Goal: Information Seeking & Learning: Check status

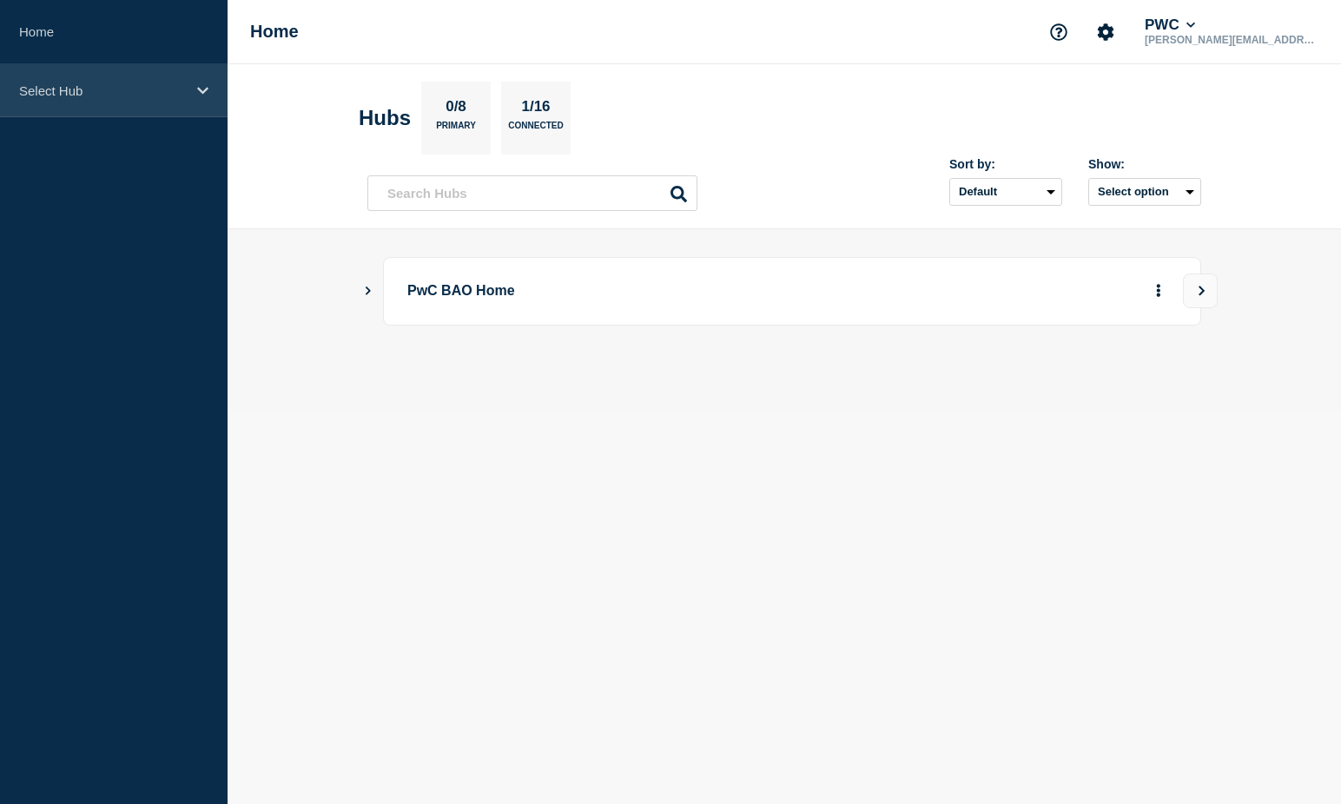
click at [148, 110] on div "Select Hub" at bounding box center [113, 90] width 227 height 53
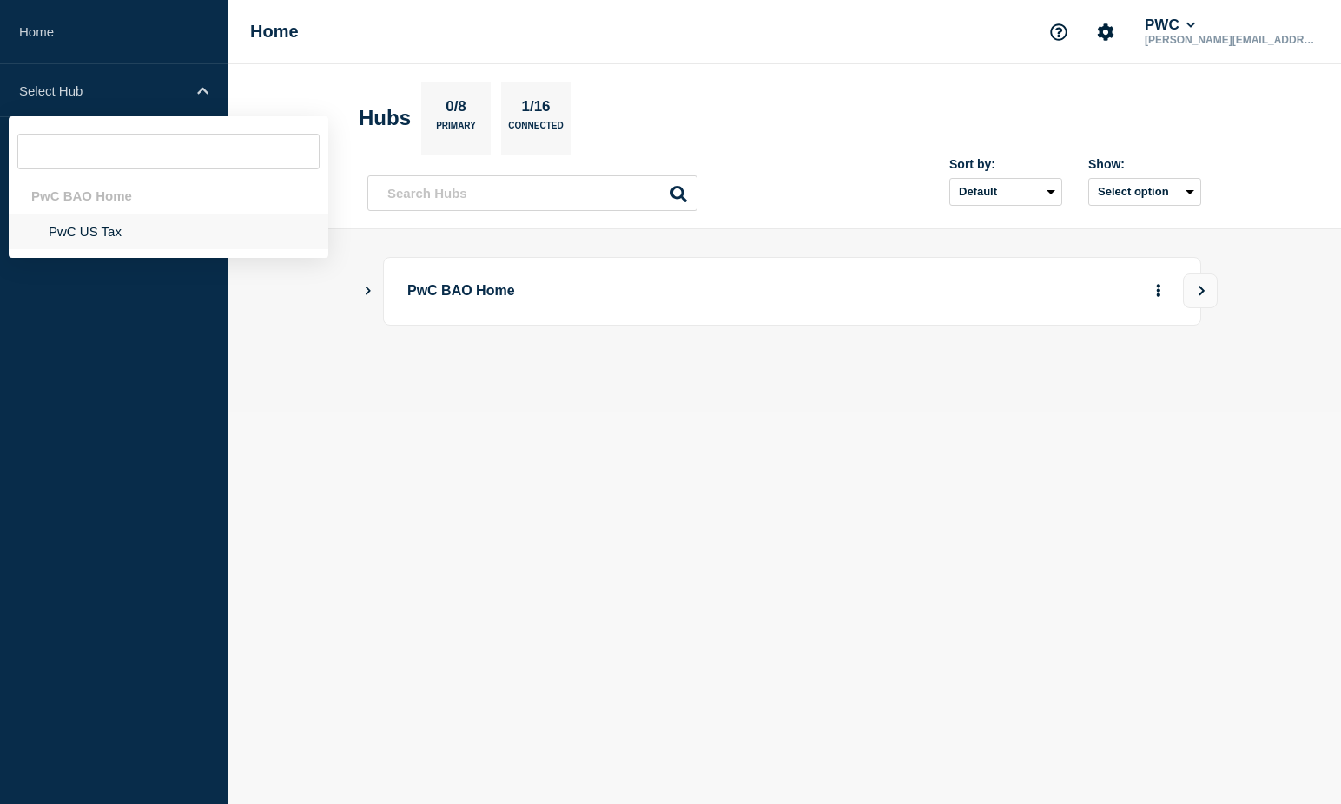
click at [128, 226] on li "PwC US Tax" at bounding box center [169, 232] width 320 height 36
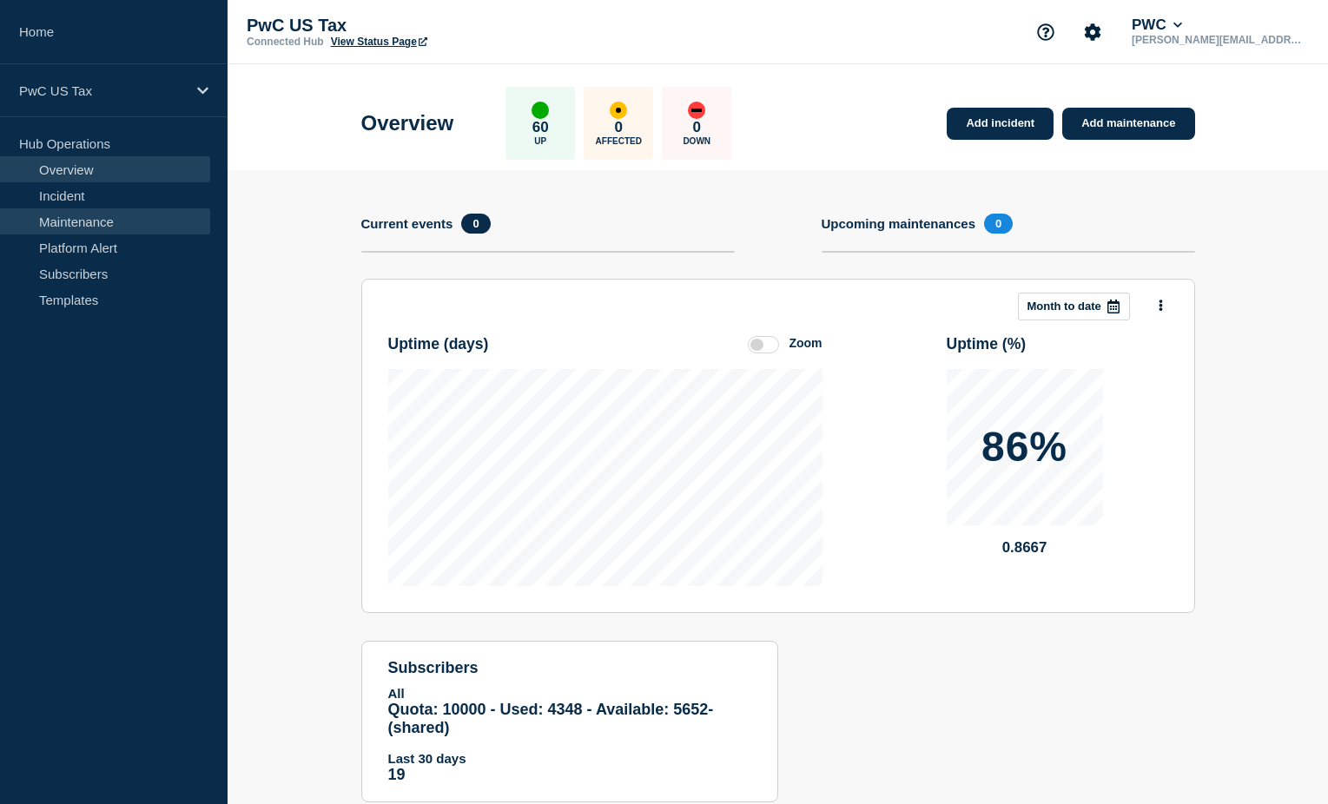
click at [98, 224] on link "Maintenance" at bounding box center [105, 221] width 210 height 26
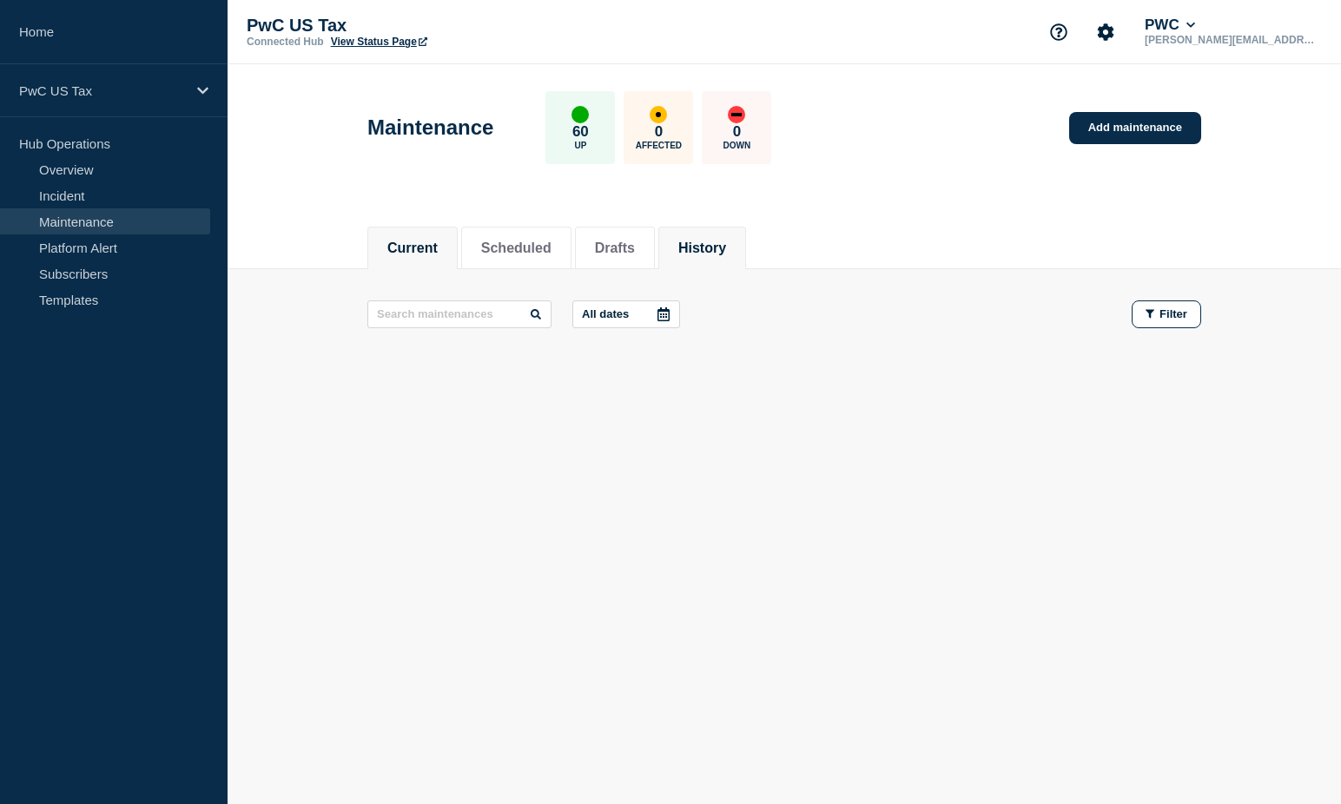
click at [726, 244] on button "History" at bounding box center [702, 249] width 48 height 16
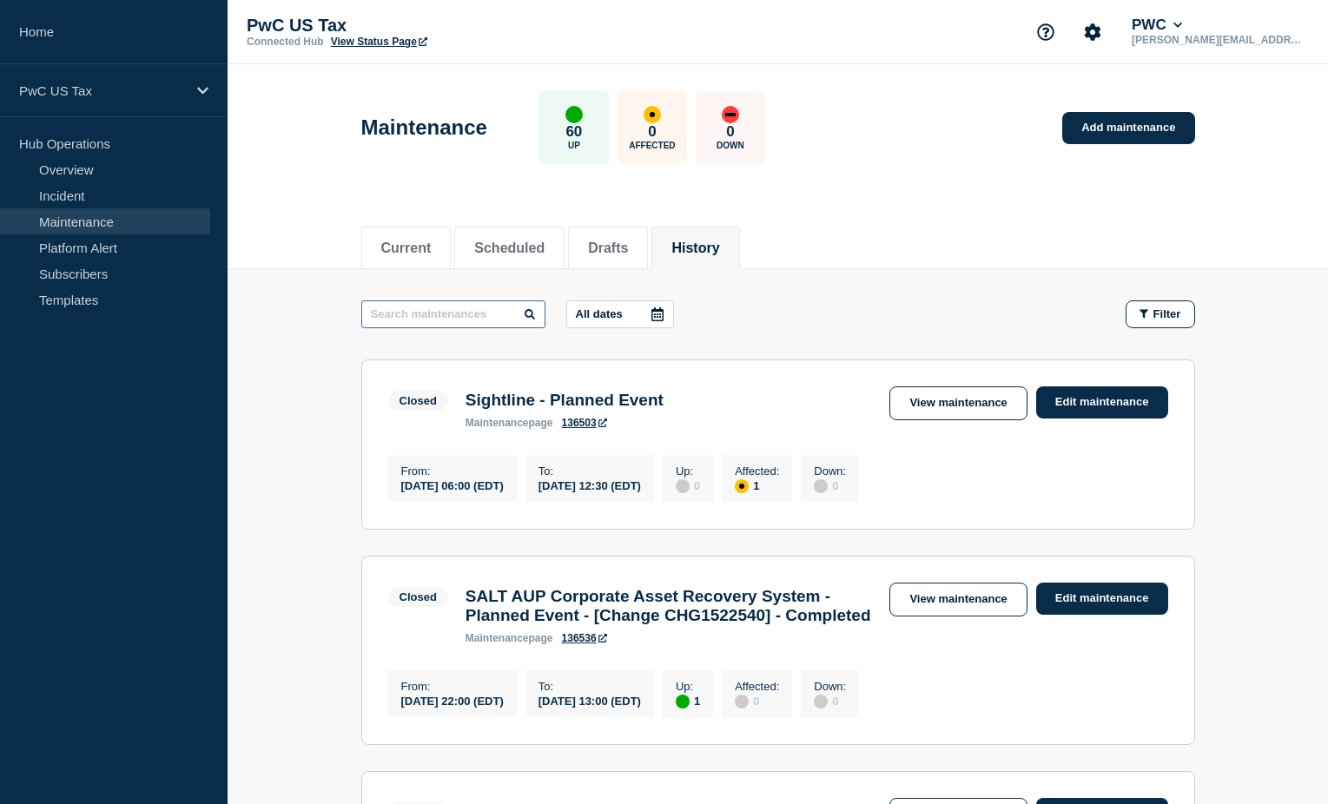
click at [469, 313] on input "text" at bounding box center [453, 314] width 184 height 28
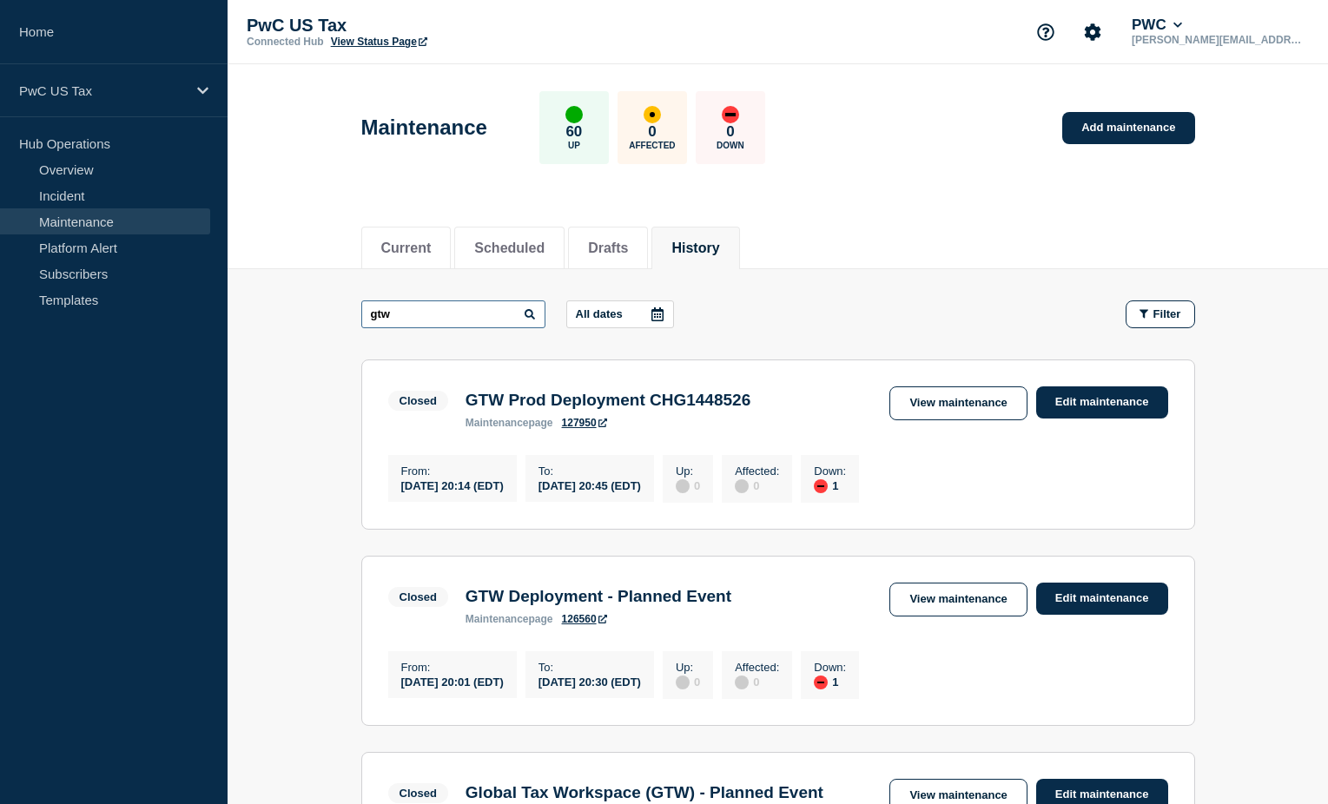
drag, startPoint x: 379, startPoint y: 315, endPoint x: 302, endPoint y: 320, distance: 77.4
click at [302, 320] on main "gtw All dates Filter Closed 1 Down GTW Prod Deployment CHG1448526 From [DATE] 2…" at bounding box center [777, 804] width 1100 height 1071
paste input "CHG1524271"
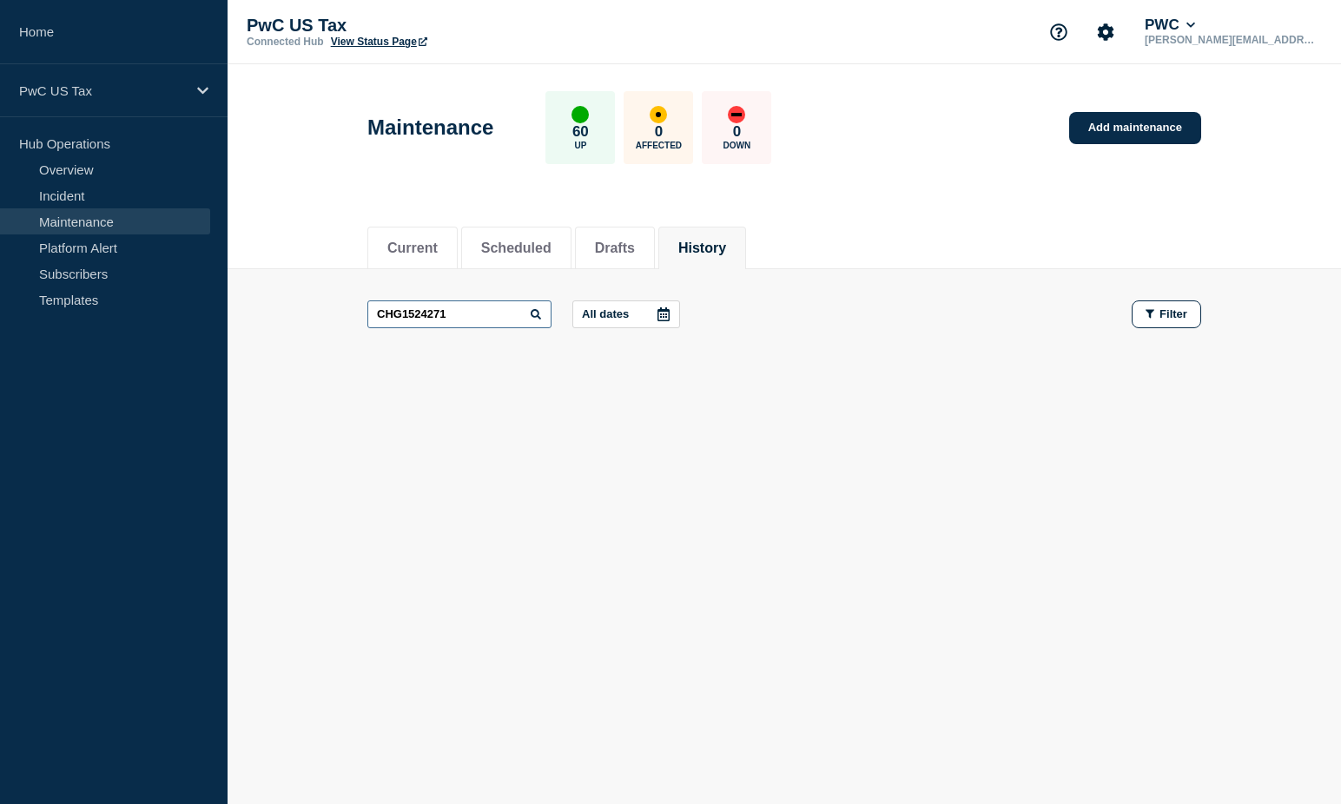
drag, startPoint x: 472, startPoint y: 318, endPoint x: 211, endPoint y: 321, distance: 261.4
click at [211, 321] on div "Home PwC US Tax Hub Operations Overview Incident Maintenance Platform Alert Sub…" at bounding box center [670, 265] width 1341 height 530
paste input "327"
drag, startPoint x: 453, startPoint y: 307, endPoint x: 235, endPoint y: 308, distance: 217.9
click at [235, 308] on main "CHG1524327 All dates Filter" at bounding box center [783, 314] width 1113 height 90
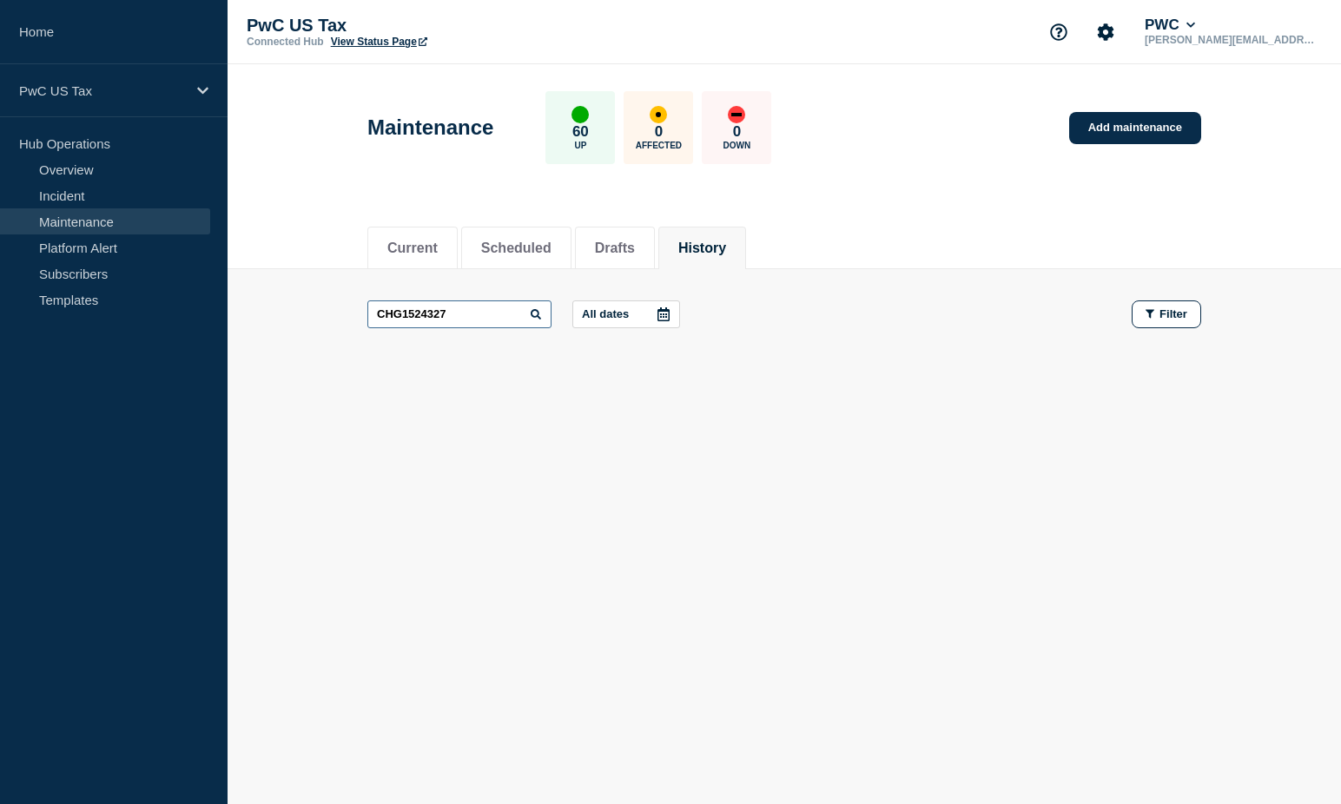
paste input "3519"
drag, startPoint x: 459, startPoint y: 306, endPoint x: 290, endPoint y: 324, distance: 170.2
click at [290, 324] on main "CHG1523519 All dates Filter" at bounding box center [783, 314] width 1113 height 90
drag, startPoint x: 456, startPoint y: 319, endPoint x: 176, endPoint y: 322, distance: 279.6
click at [176, 322] on div "Home PwC US Tax Hub Operations Overview Incident Maintenance Platform Alert Sub…" at bounding box center [670, 265] width 1341 height 530
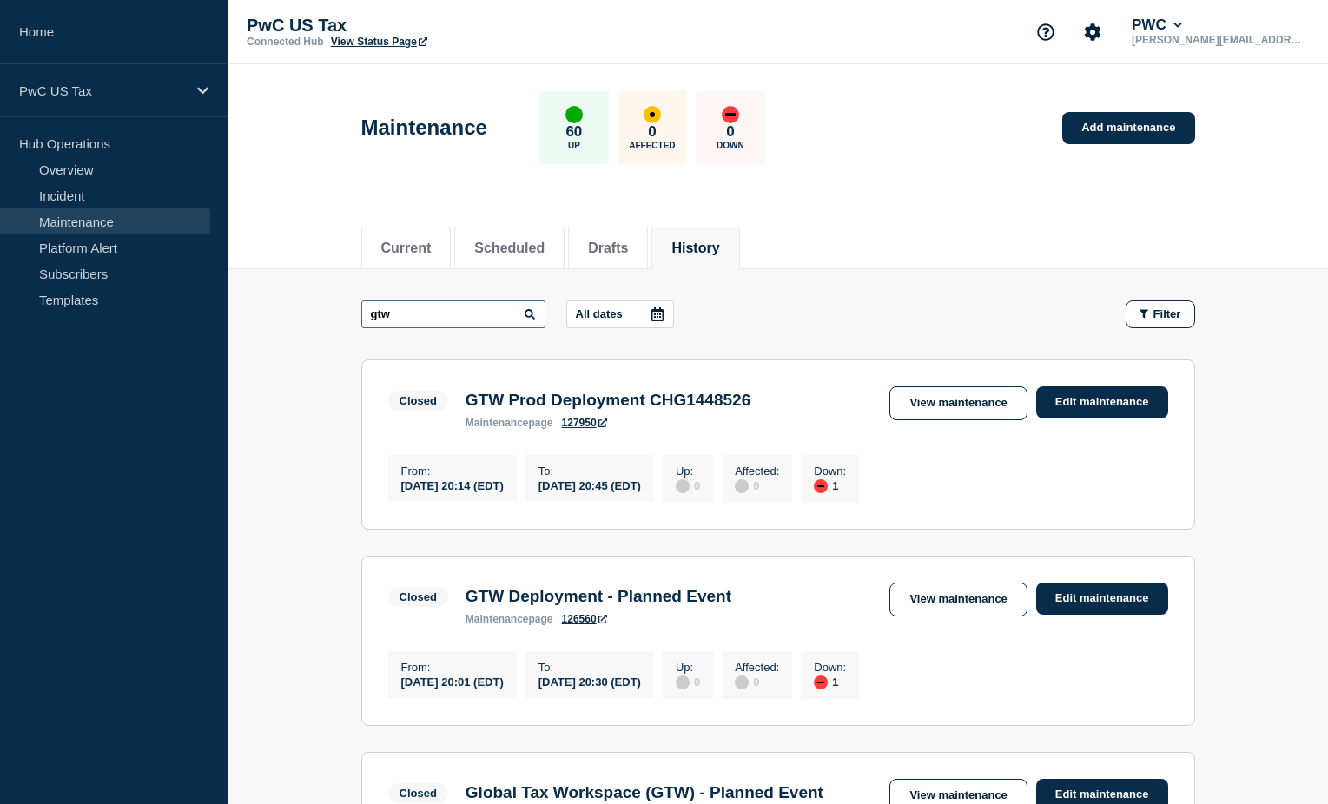
drag, startPoint x: 454, startPoint y: 313, endPoint x: 220, endPoint y: 330, distance: 235.0
click at [220, 330] on div "Home PwC US Tax Hub Operations Overview Incident Maintenance Platform Alert Sub…" at bounding box center [664, 773] width 1328 height 1546
paste input "CHG1522614"
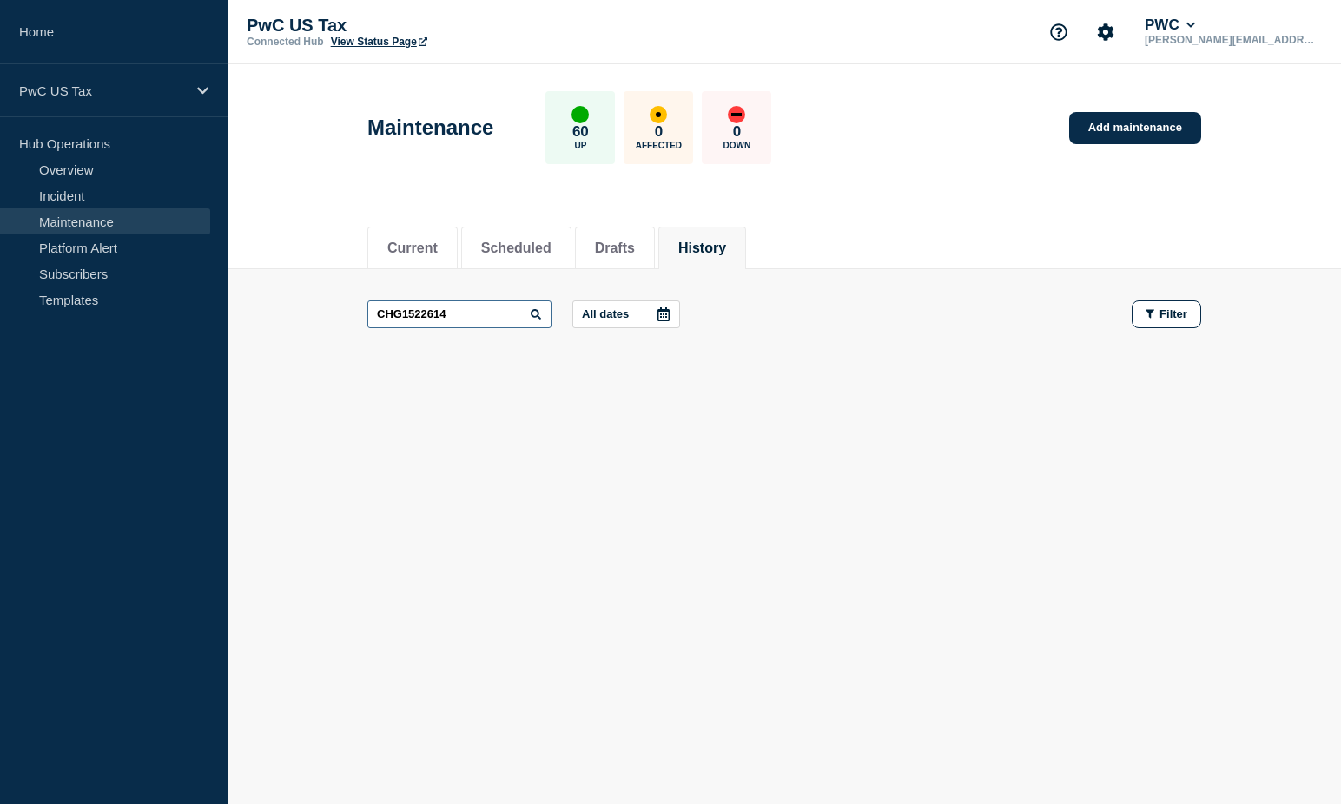
drag, startPoint x: 481, startPoint y: 307, endPoint x: 267, endPoint y: 343, distance: 216.5
click at [267, 343] on main "CHG1522614 All dates Filter" at bounding box center [783, 314] width 1113 height 90
paste input "1796"
drag, startPoint x: 481, startPoint y: 308, endPoint x: 240, endPoint y: 331, distance: 242.4
click at [240, 331] on main "CHG1521796 All dates Filter" at bounding box center [783, 314] width 1113 height 90
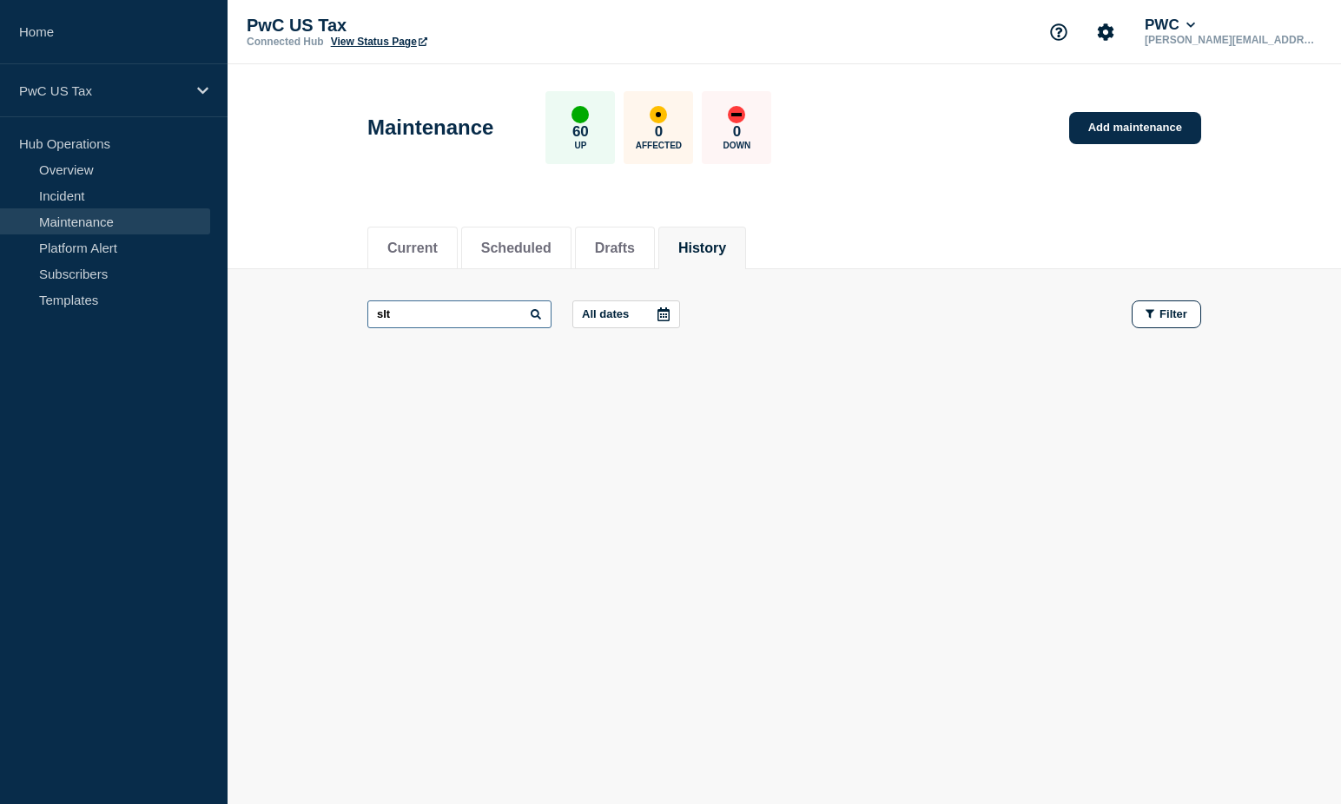
type input "slt"
